Goal: Task Accomplishment & Management: Manage account settings

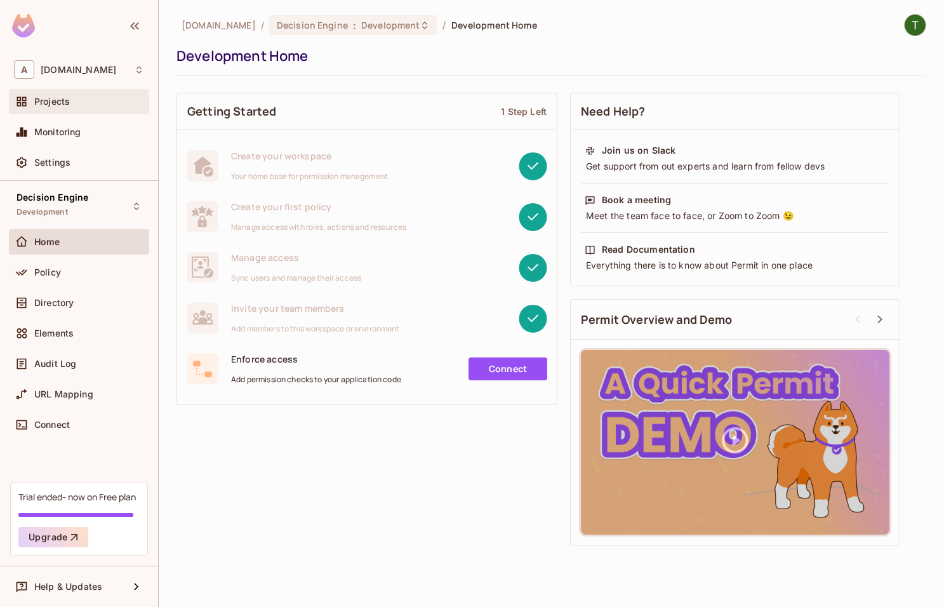
click at [96, 110] on div "Projects" at bounding box center [79, 101] width 140 height 25
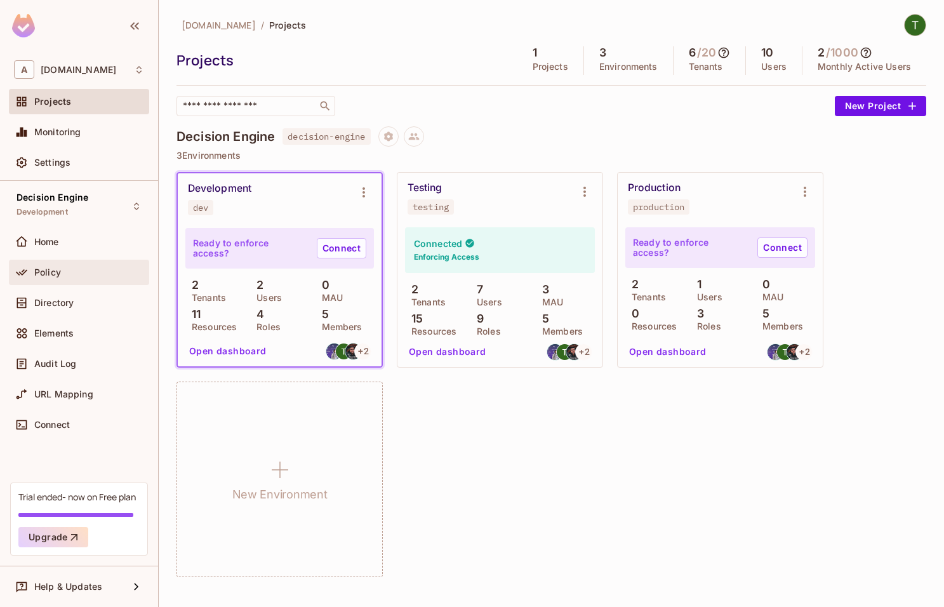
click at [112, 269] on div "Policy" at bounding box center [89, 272] width 110 height 10
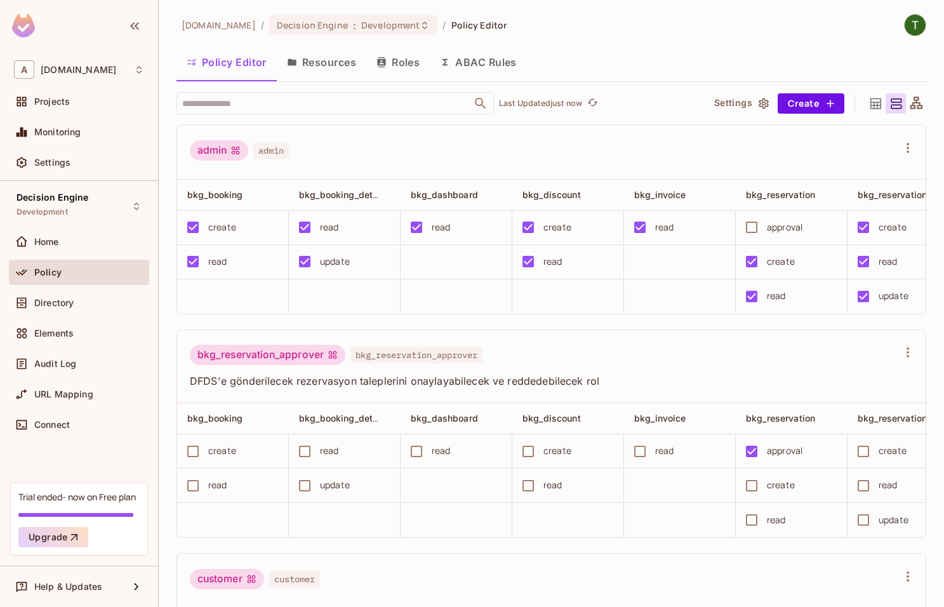
click at [58, 318] on div "Directory" at bounding box center [79, 305] width 140 height 30
click at [70, 314] on div "Directory" at bounding box center [79, 302] width 140 height 25
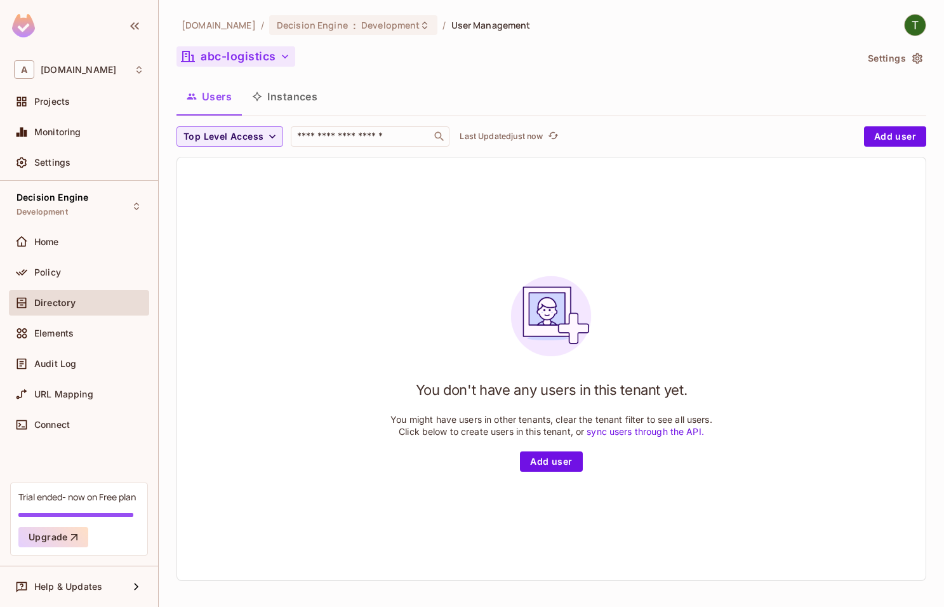
click at [236, 48] on button "abc-logistics" at bounding box center [235, 56] width 119 height 20
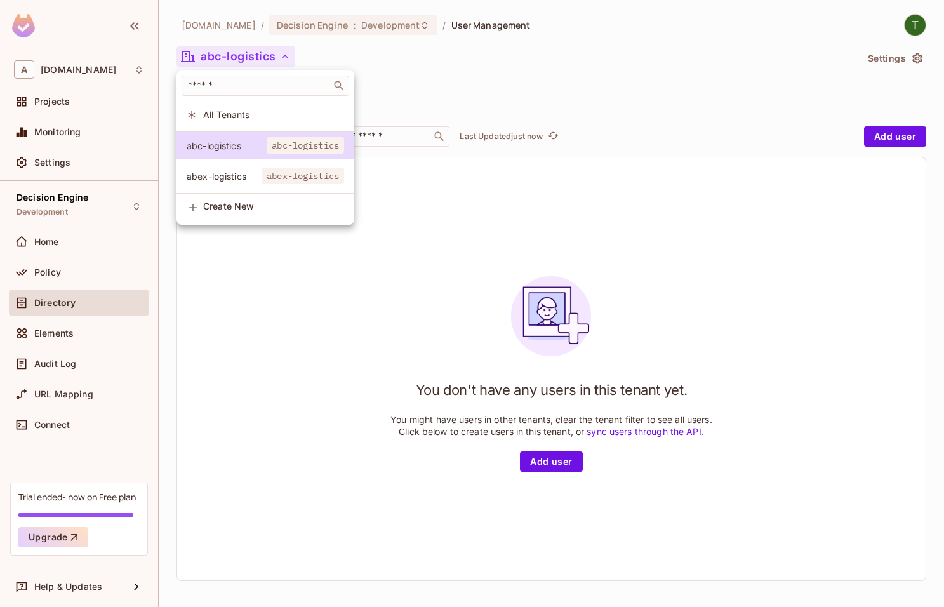
click at [242, 171] on span "abex-logistics" at bounding box center [224, 176] width 75 height 12
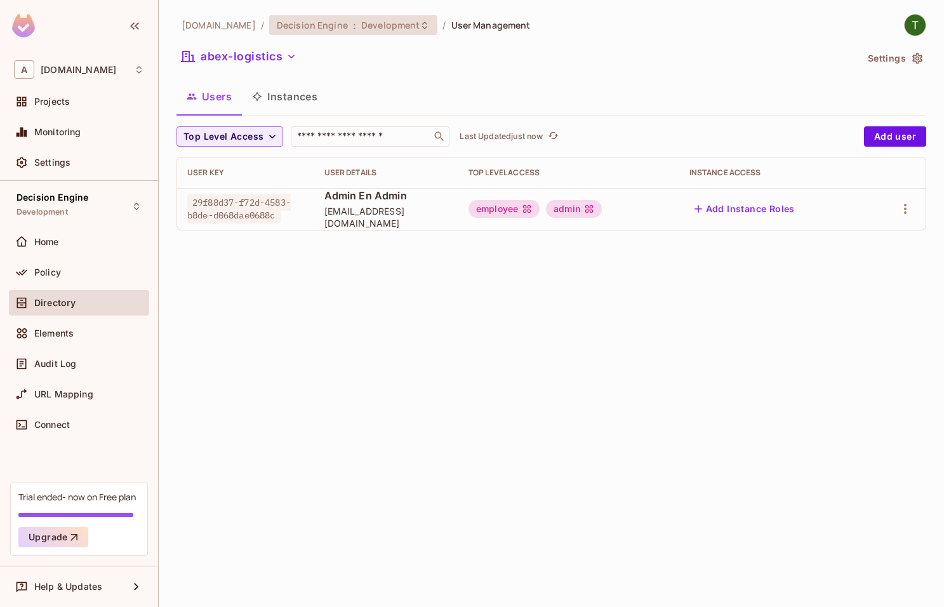
click at [317, 27] on span "Decision Engine" at bounding box center [312, 25] width 71 height 12
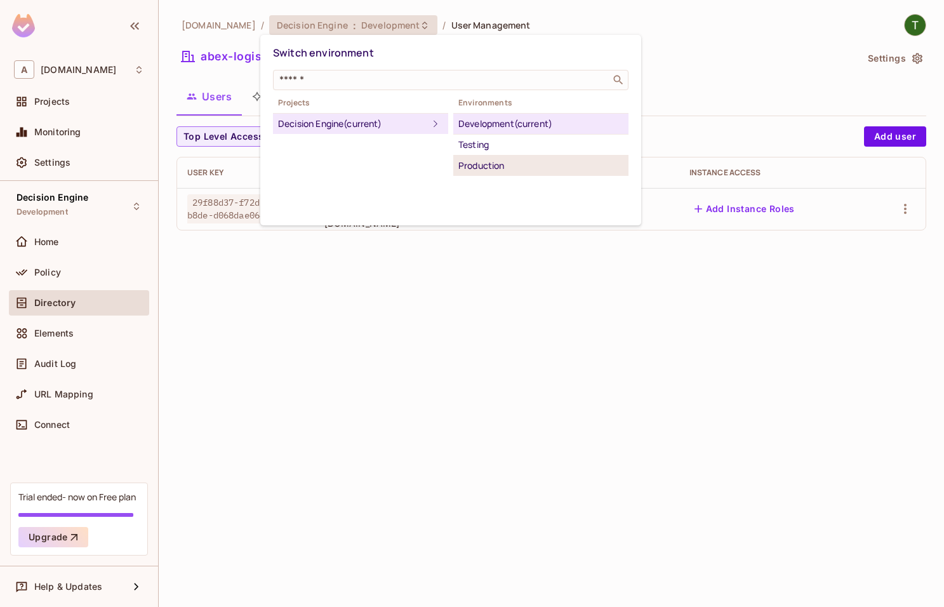
click at [512, 166] on div "Production" at bounding box center [540, 165] width 165 height 15
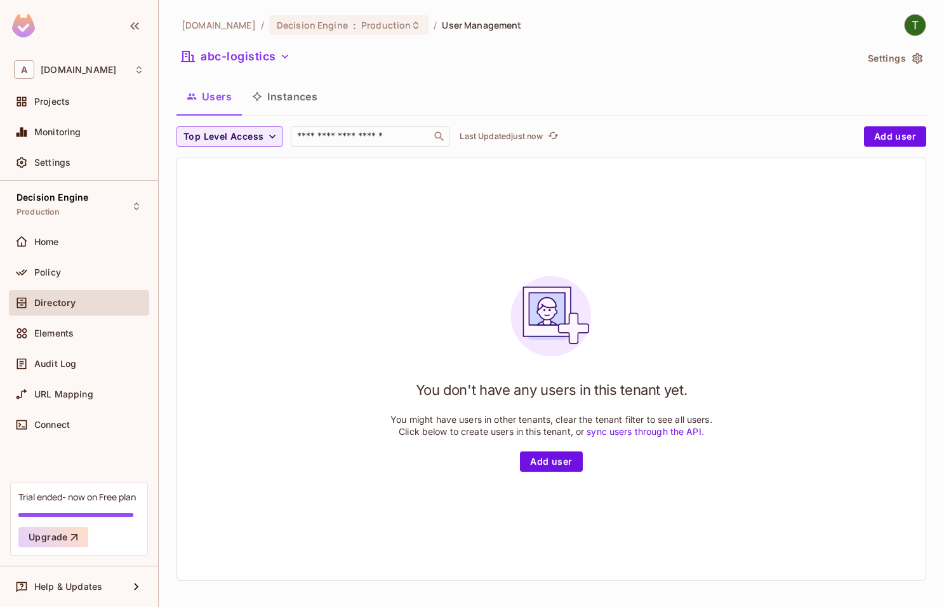
click at [425, 84] on div "Users Instances" at bounding box center [551, 97] width 750 height 32
click at [362, 197] on div "You don't have any users in this tenant yet. You might have users in other tena…" at bounding box center [551, 368] width 748 height 423
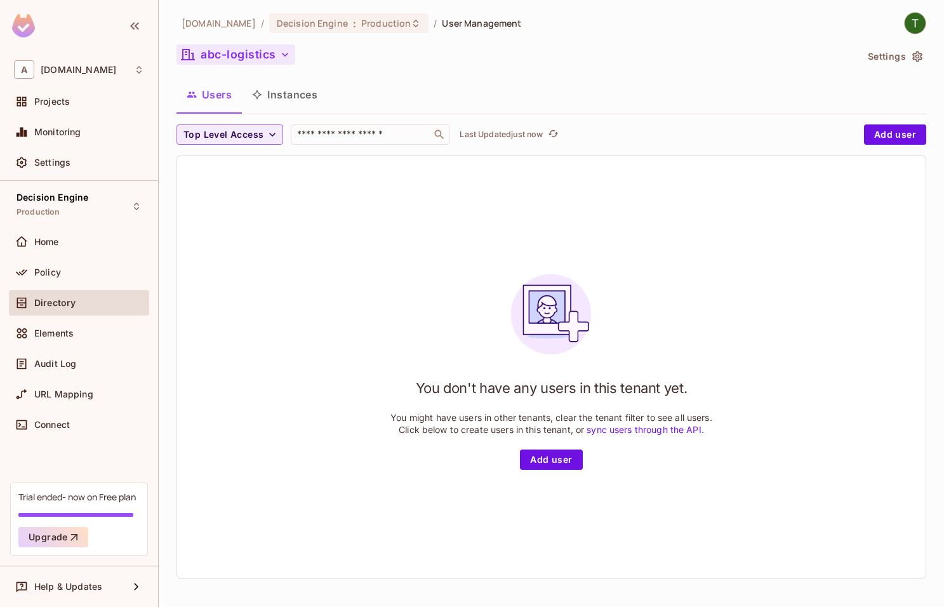
click at [253, 58] on button "abc-logistics" at bounding box center [235, 54] width 119 height 20
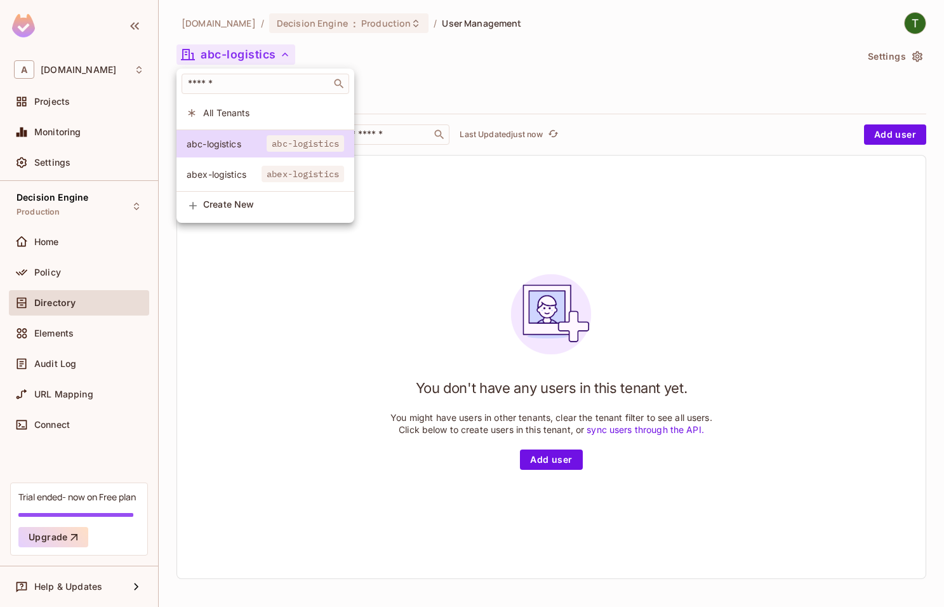
click at [241, 171] on span "abex-logistics" at bounding box center [224, 174] width 75 height 12
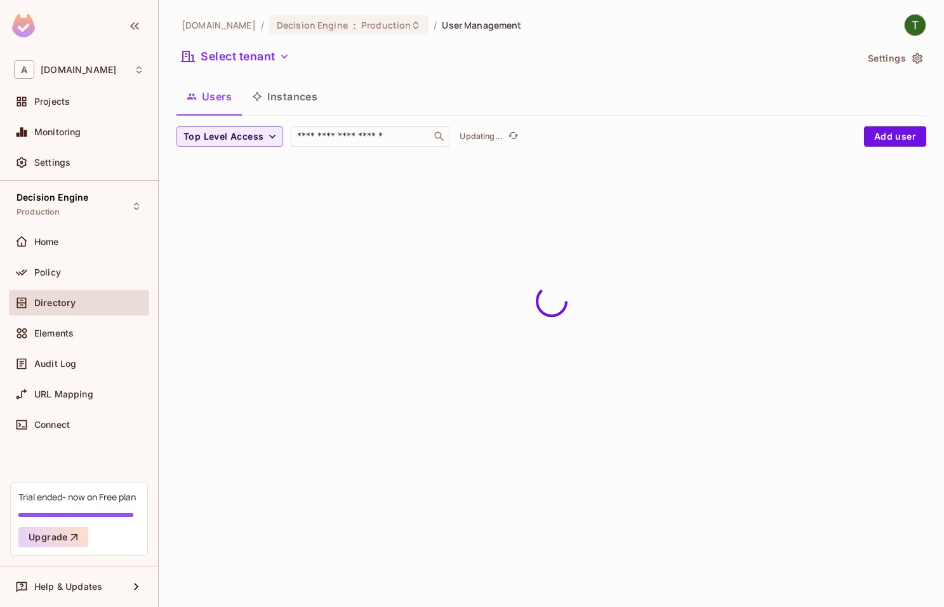
scroll to position [0, 0]
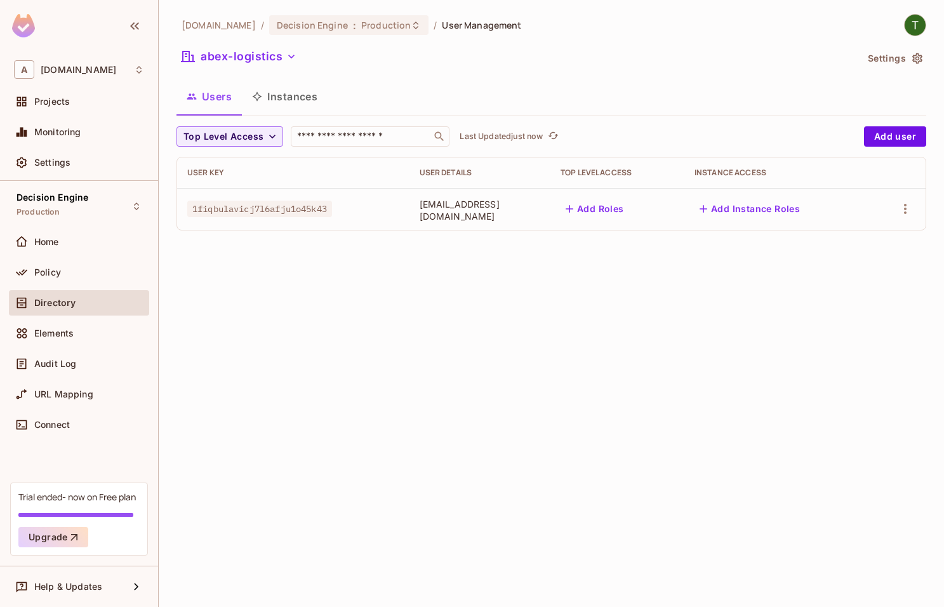
click at [451, 211] on span "[EMAIL_ADDRESS][DOMAIN_NAME]" at bounding box center [480, 210] width 121 height 24
click at [742, 214] on button "Add Instance Roles" at bounding box center [749, 209] width 110 height 20
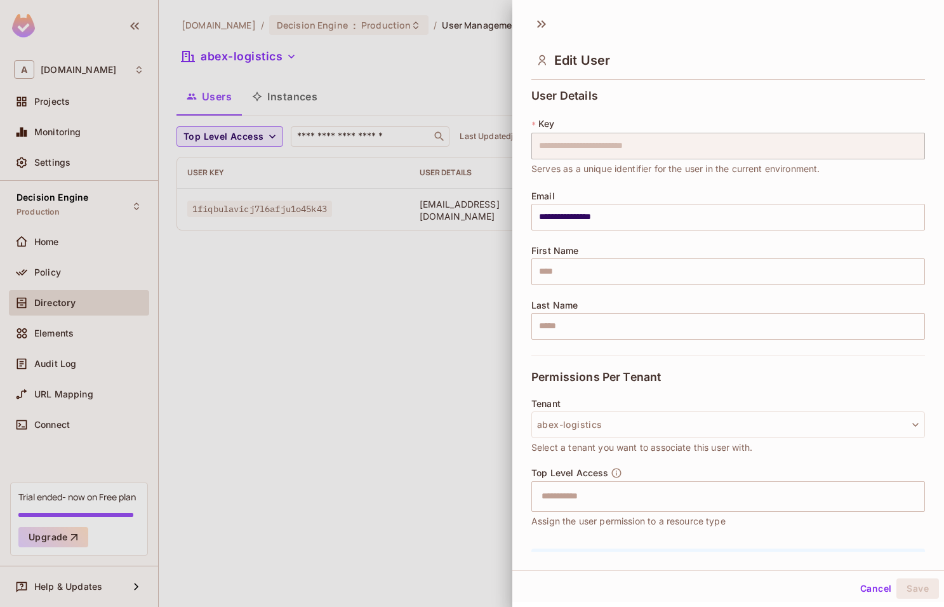
click at [588, 169] on span "Serves as a unique identifier for the user in the current environment." at bounding box center [675, 169] width 289 height 14
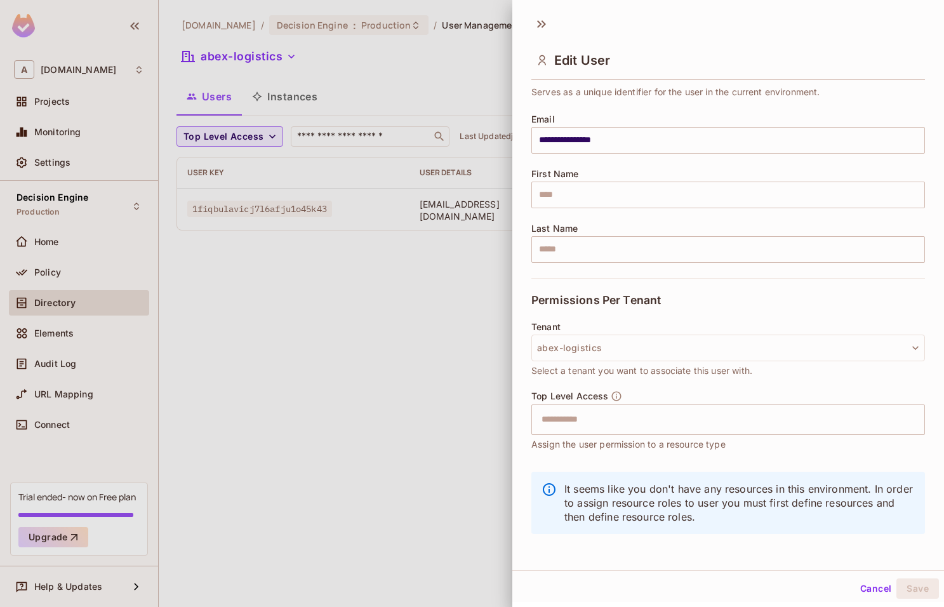
scroll to position [79, 0]
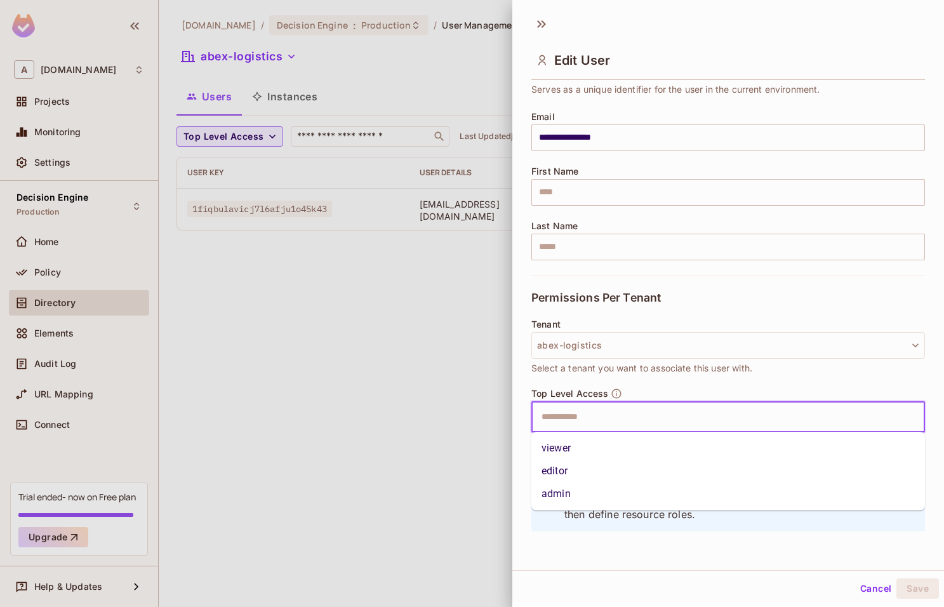
click at [614, 419] on input "text" at bounding box center [717, 416] width 366 height 25
click at [866, 590] on button "Cancel" at bounding box center [875, 588] width 41 height 20
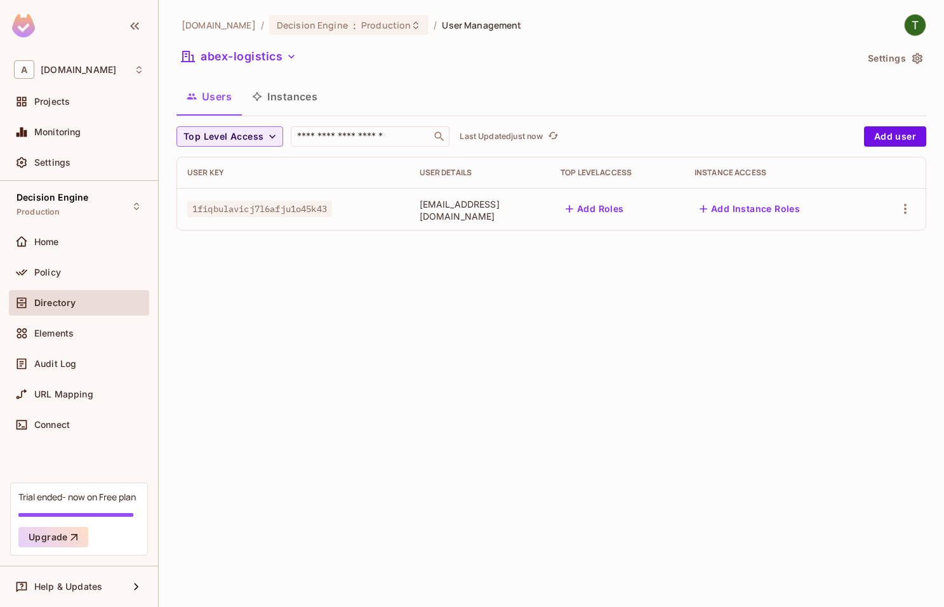
click at [729, 171] on div "Instance Access" at bounding box center [776, 173] width 164 height 10
